Goal: Information Seeking & Learning: Find contact information

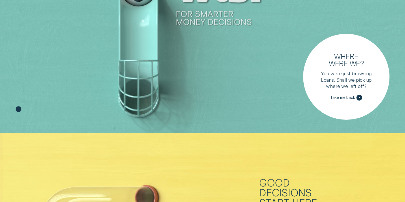
scroll to position [69, 0]
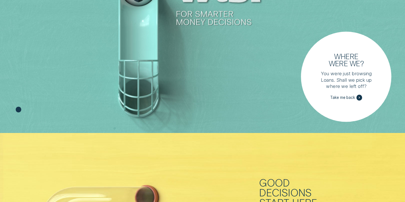
click at [358, 56] on h3 "Where were we?" at bounding box center [346, 60] width 42 height 14
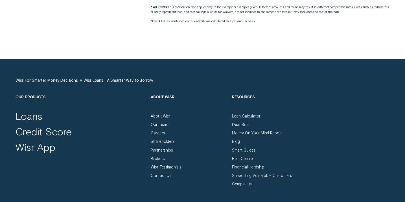
scroll to position [2056, 0]
click at [159, 126] on div "Our Team" at bounding box center [159, 124] width 17 height 5
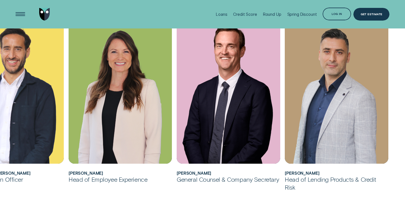
scroll to position [344, 0]
drag, startPoint x: 323, startPoint y: 173, endPoint x: 285, endPoint y: 174, distance: 38.1
click at [285, 174] on h2 "Alexandre Maizy" at bounding box center [336, 173] width 103 height 5
copy h2 "Alexandre Maizy"
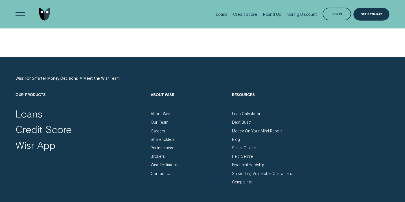
scroll to position [443, 0]
